Goal: Task Accomplishment & Management: Manage account settings

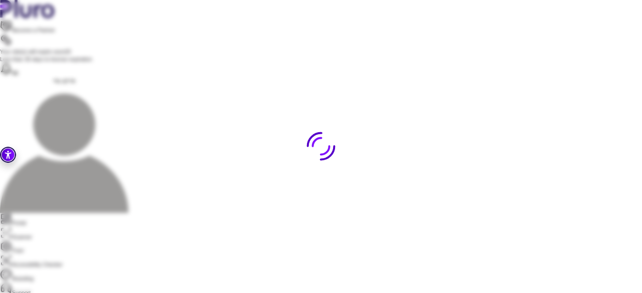
scroll to position [593, 0]
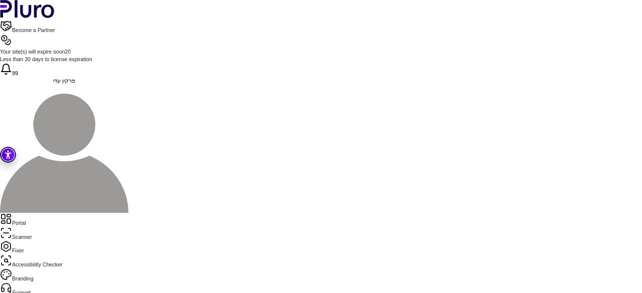
drag, startPoint x: 305, startPoint y: 187, endPoint x: 355, endPoint y: 185, distance: 50.1
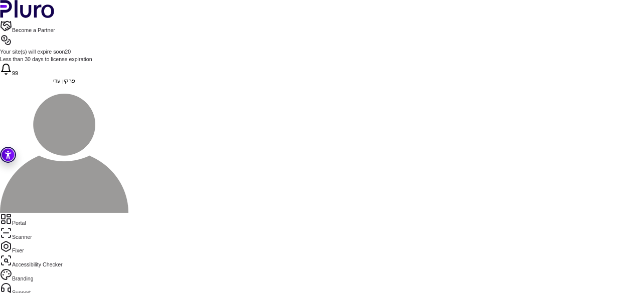
drag, startPoint x: 333, startPoint y: 204, endPoint x: 353, endPoint y: 197, distance: 21.1
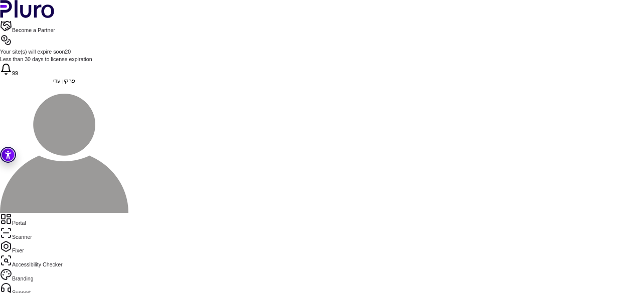
scroll to position [637, 0]
drag, startPoint x: 214, startPoint y: 112, endPoint x: 228, endPoint y: 123, distance: 18.2
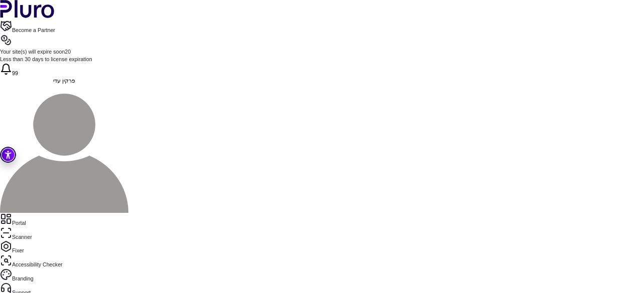
drag, startPoint x: 213, startPoint y: 118, endPoint x: 225, endPoint y: 157, distance: 40.6
copy div "**********"
